Goal: Check status: Check status

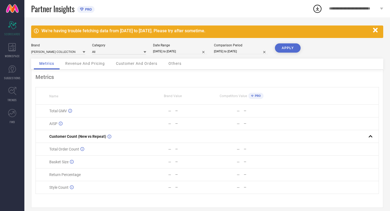
click at [188, 51] on input "[DATE] to [DATE]" at bounding box center [180, 51] width 54 height 6
select select "8"
select select "2025"
select select "9"
select select "2025"
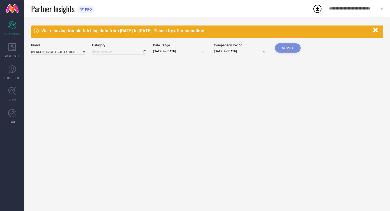
type input "All"
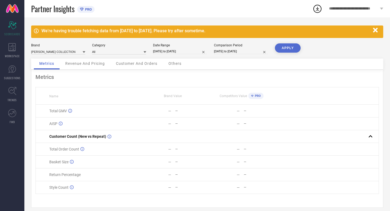
click at [203, 9] on div "Partner Insights PRO" at bounding box center [171, 8] width 281 height 17
